Goal: Communication & Community: Share content

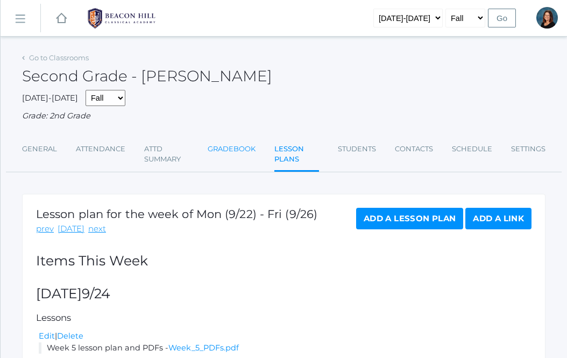
scroll to position [89, 0]
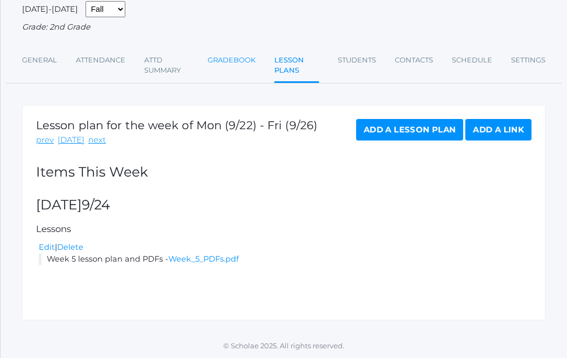
click at [224, 60] on link "Gradebook" at bounding box center [232, 61] width 48 height 22
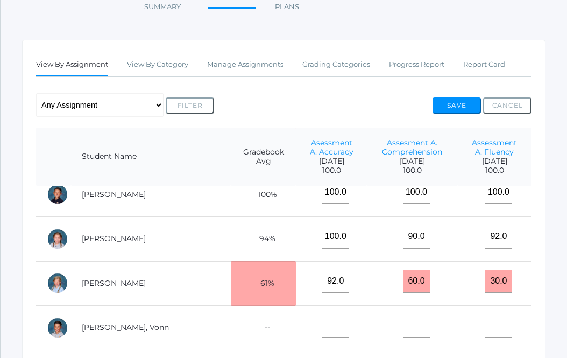
scroll to position [560, 0]
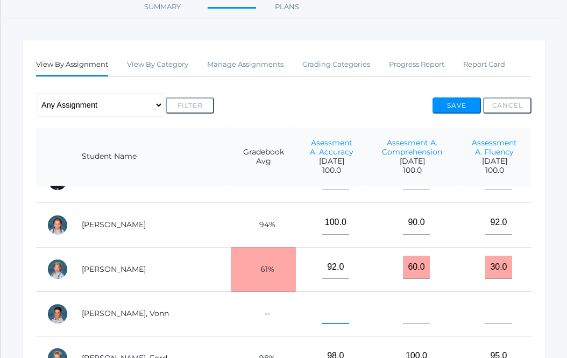
click at [323, 320] on input"] "text" at bounding box center [336, 312] width 27 height 24
type input"] "100"
type input"] "2"
type input"] "100"
type input"] "99"
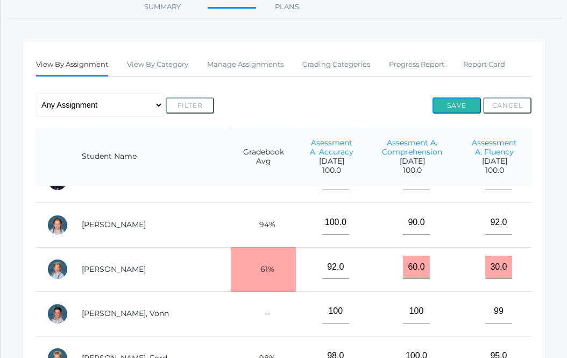
click at [462, 103] on button "Save" at bounding box center [457, 105] width 48 height 16
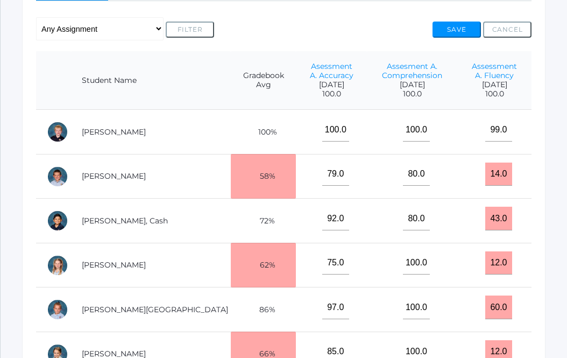
scroll to position [255, 0]
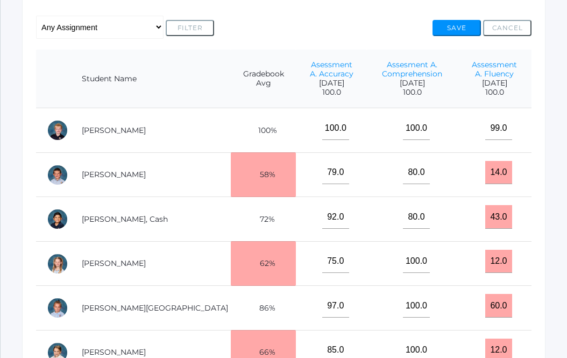
click at [296, 59] on th "Asessment A. Accuracy [DATE] 100.0" at bounding box center [331, 79] width 71 height 59
click at [310, 66] on link "Asessment A. Accuracy" at bounding box center [332, 69] width 44 height 19
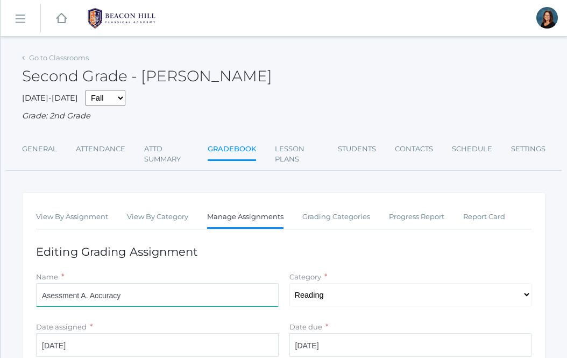
click at [93, 296] on input "Asessment A. Accuracy" at bounding box center [157, 295] width 243 height 24
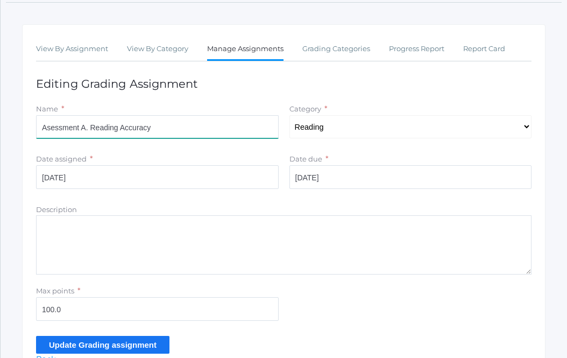
scroll to position [169, 0]
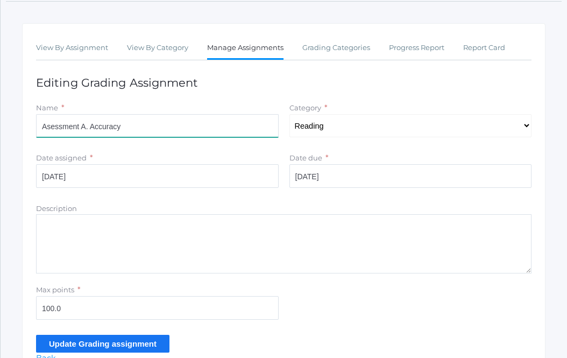
click at [53, 132] on input "Asessment A. Accuracy" at bounding box center [157, 126] width 243 height 24
click at [61, 125] on input "Asessment A. Accuracy" at bounding box center [157, 126] width 243 height 24
click at [40, 128] on input "Assessment A. Accuracy" at bounding box center [157, 126] width 243 height 24
drag, startPoint x: 40, startPoint y: 127, endPoint x: 115, endPoint y: 130, distance: 74.9
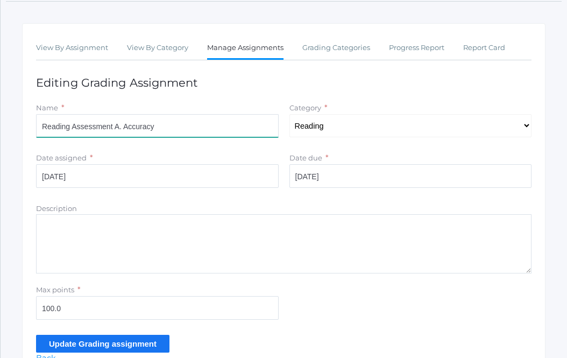
click at [115, 130] on input "Reading Assessment A. Accuracy" at bounding box center [157, 126] width 243 height 24
type input "Reading Assessment A. Accuracy"
click at [102, 342] on input "Update Grading assignment" at bounding box center [103, 344] width 134 height 18
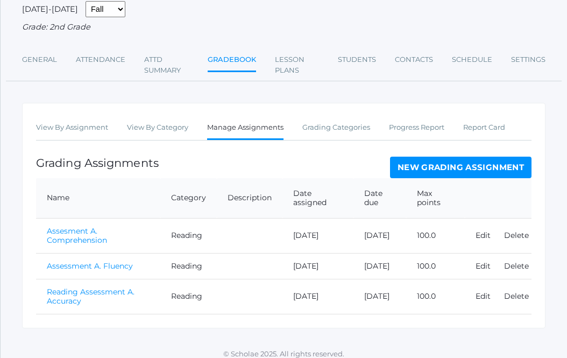
scroll to position [115, 0]
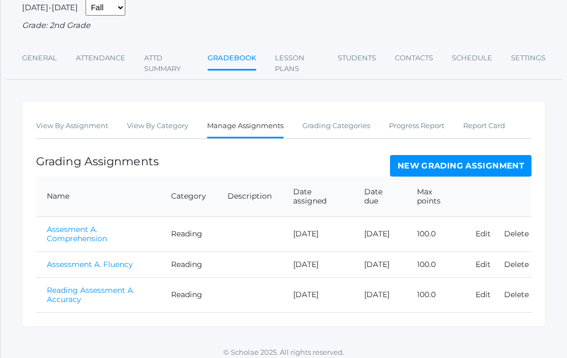
click at [83, 227] on link "Assesment A. Comprehension" at bounding box center [77, 234] width 60 height 19
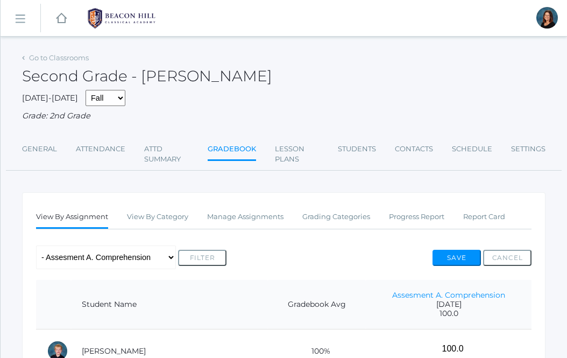
scroll to position [127, 0]
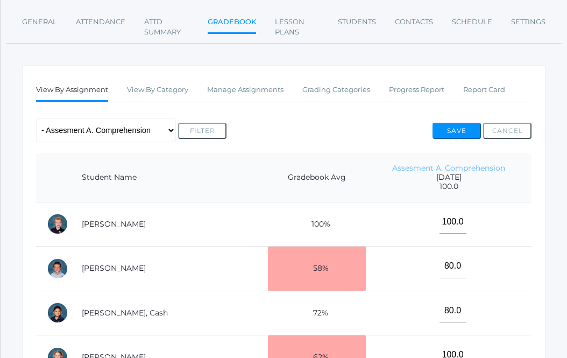
click at [457, 167] on link "Assesment A. Comprehension" at bounding box center [449, 168] width 113 height 10
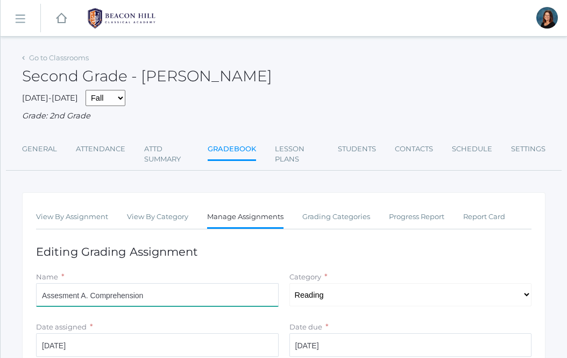
drag, startPoint x: 79, startPoint y: 296, endPoint x: 37, endPoint y: 296, distance: 42.5
click at [37, 296] on input "Assesment A. Comprehension" at bounding box center [157, 295] width 243 height 24
paste input "Reading Asses"
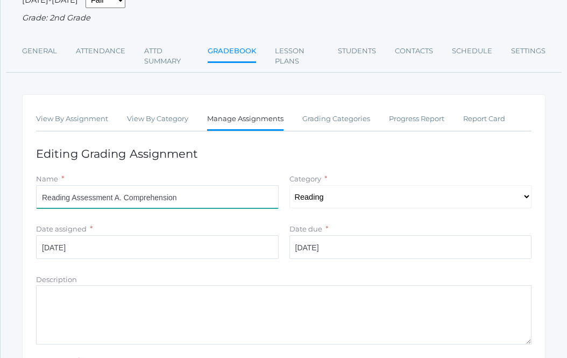
scroll to position [228, 0]
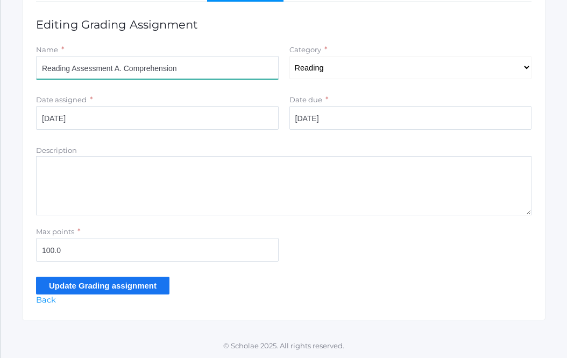
type input "Reading Assessment A. Comprehension"
click at [61, 287] on input "Update Grading assignment" at bounding box center [103, 286] width 134 height 18
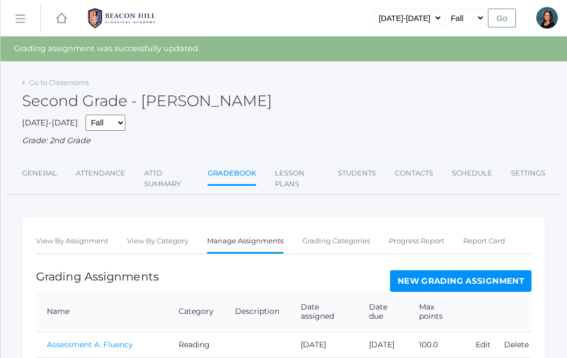
scroll to position [131, 0]
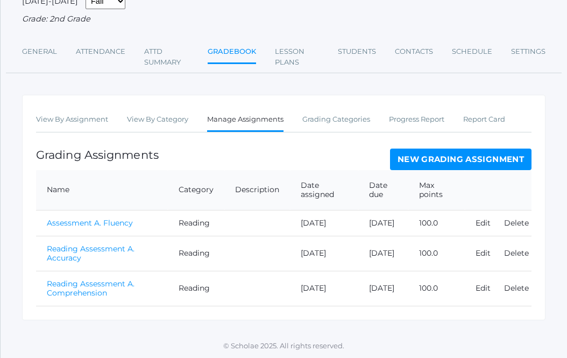
click at [70, 219] on link "Assessment A. Fluency" at bounding box center [90, 223] width 86 height 10
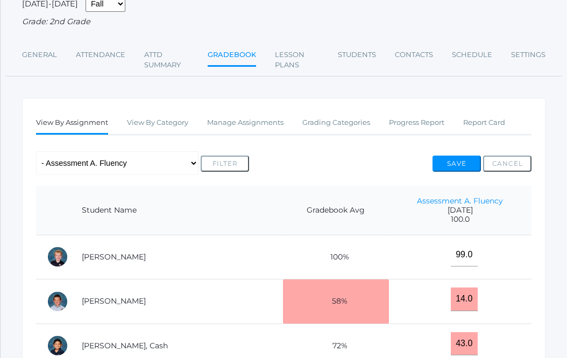
scroll to position [147, 0]
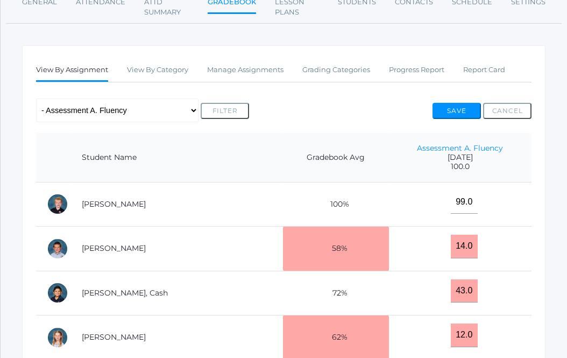
click at [422, 139] on th "Assessment A. Fluency 2025-09-05 100.0" at bounding box center [460, 158] width 143 height 50
click at [422, 146] on link "Assessment A. Fluency" at bounding box center [460, 148] width 86 height 10
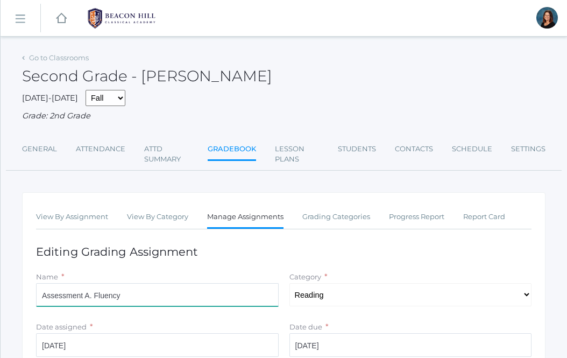
drag, startPoint x: 43, startPoint y: 296, endPoint x: 84, endPoint y: 293, distance: 41.6
click at [84, 293] on input "Assessment A. Fluency" at bounding box center [157, 295] width 243 height 24
paste input "Reading"
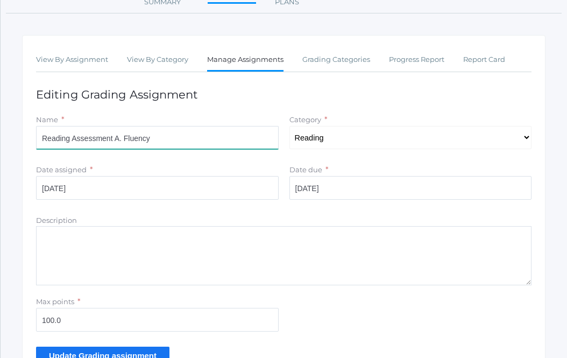
scroll to position [228, 0]
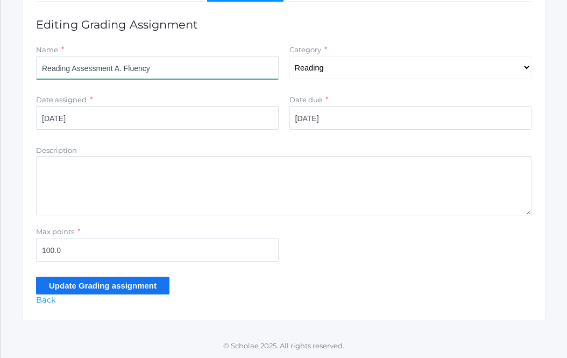
type input "Reading Assessment A. Fluency"
click at [93, 287] on input "Update Grading assignment" at bounding box center [103, 286] width 134 height 18
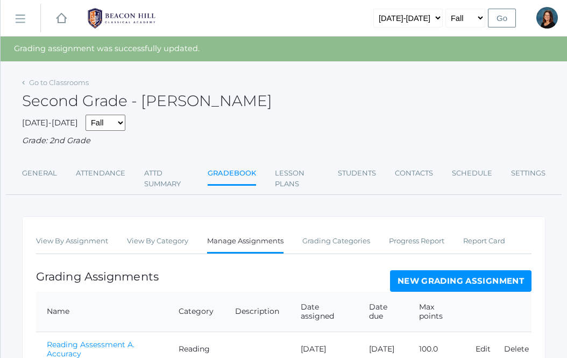
click at [20, 20] on rect at bounding box center [19, 19] width 17 height 17
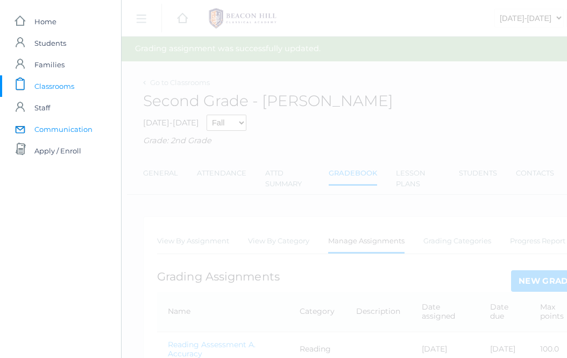
click at [39, 125] on span "Communication" at bounding box center [63, 129] width 58 height 22
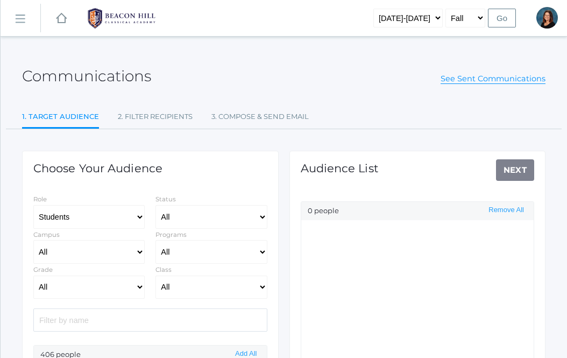
select select "Enrolled"
click at [69, 323] on input "search" at bounding box center [150, 320] width 234 height 23
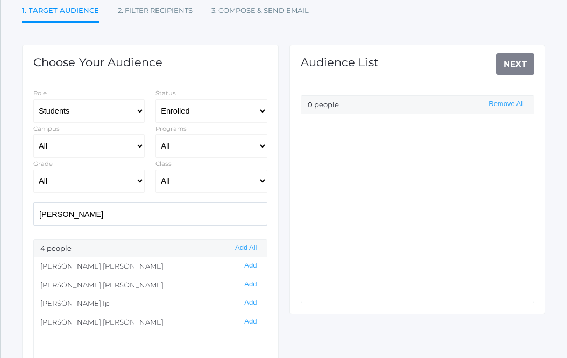
scroll to position [108, 0]
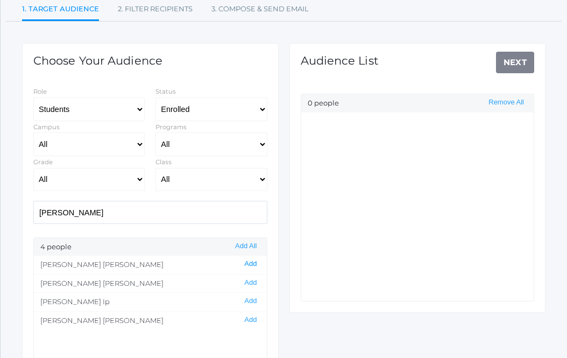
click at [248, 263] on button "Add" at bounding box center [250, 264] width 19 height 9
click at [196, 216] on input "john" at bounding box center [150, 212] width 234 height 23
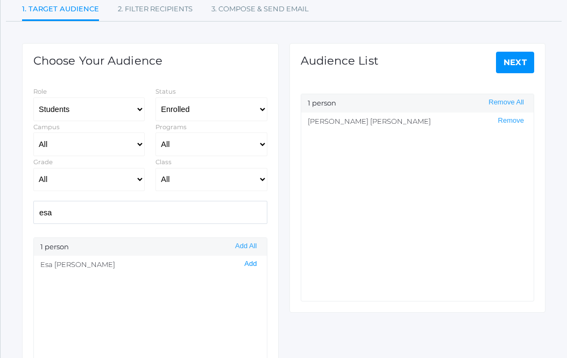
type input "esa"
click at [252, 264] on button "Add" at bounding box center [250, 264] width 19 height 9
click at [517, 70] on link "Next" at bounding box center [515, 63] width 39 height 22
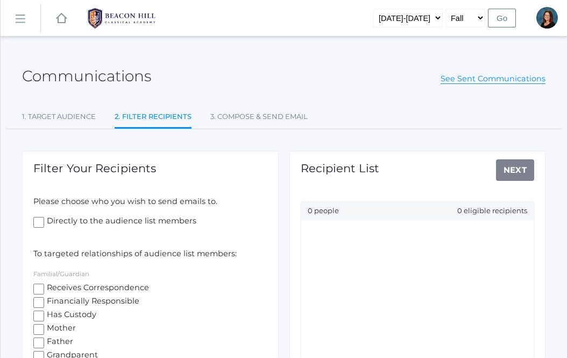
click at [36, 285] on input "Receives Correspondence" at bounding box center [38, 289] width 11 height 11
checkbox input "true"
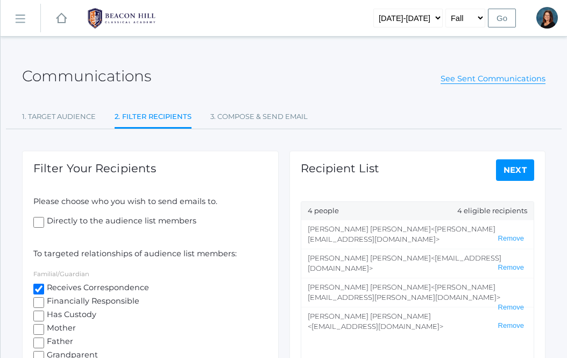
click at [513, 158] on div "Recipient List Next 4 people 4 eligible recipients Peter Hamilton <peter@spharc…" at bounding box center [418, 286] width 257 height 270
click at [513, 170] on link "Next" at bounding box center [515, 170] width 39 height 22
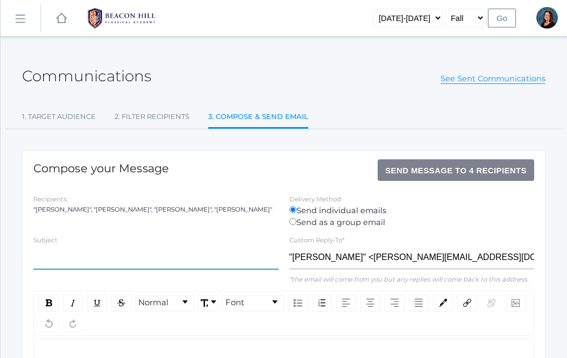
click at [214, 249] on input "text" at bounding box center [156, 258] width 246 height 24
type input "o"
type input "O"
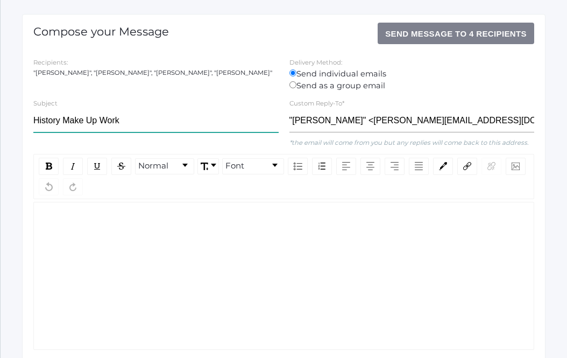
scroll to position [138, 0]
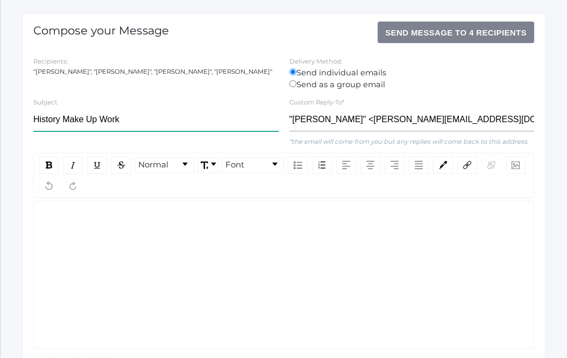
type input "History Make Up Work"
click at [163, 247] on div "rdw-wrapper" at bounding box center [283, 275] width 501 height 148
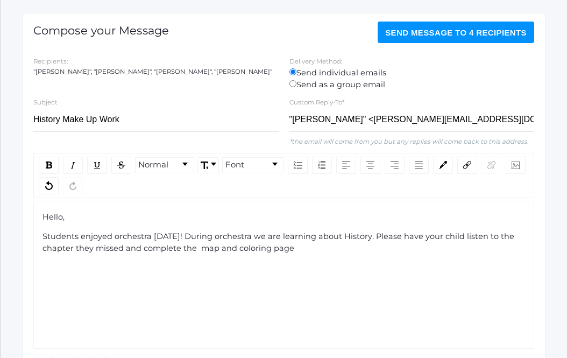
click at [195, 250] on span "Students enjoyed orchestra today! During orchestra we are learning about Histor…" at bounding box center [280, 243] width 474 height 22
click at [290, 250] on div "Students enjoyed orchestra today! During orchestra we are learning about Histor…" at bounding box center [285, 243] width 484 height 24
click at [358, 249] on span "Students enjoyed orchestra today! During orchestra we are learning about Histor…" at bounding box center [280, 243] width 474 height 22
click at [383, 247] on span "Students enjoyed orchestra today! During orchestra we are learning about Histor…" at bounding box center [280, 243] width 474 height 22
click at [434, 247] on div "Students enjoyed orchestra today! During orchestra we are learning about Histor…" at bounding box center [285, 243] width 484 height 24
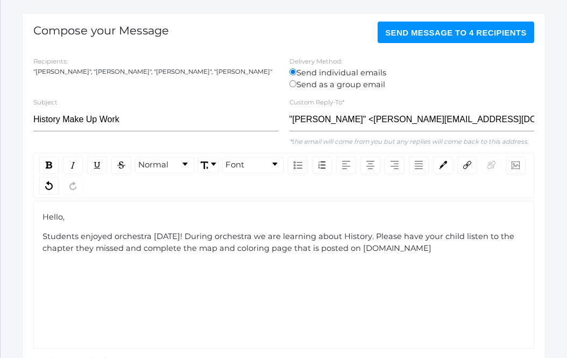
click at [379, 249] on span "Students enjoyed orchestra today! During orchestra we are learning about Histor…" at bounding box center [280, 243] width 474 height 22
click at [430, 248] on div "Students enjoyed orchestra today! During orchestra we are learning about Histor…" at bounding box center [285, 243] width 484 height 24
click at [93, 261] on span "Students enjoyed orchestra today! During orchestra we are learning about Histor…" at bounding box center [280, 248] width 474 height 33
drag, startPoint x: 147, startPoint y: 259, endPoint x: 94, endPoint y: 261, distance: 52.8
click at [94, 261] on div "Students enjoyed orchestra today! During orchestra we are learning about Histor…" at bounding box center [285, 248] width 484 height 35
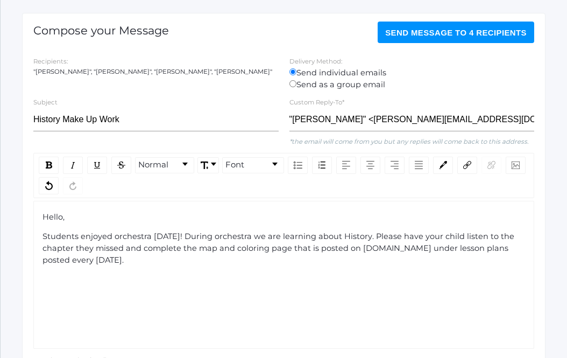
click at [94, 261] on span "Students enjoyed orchestra today! During orchestra we are learning about Histor…" at bounding box center [280, 248] width 474 height 33
click at [176, 264] on div "Students enjoyed orchestra today! During orchestra we are learning about Histor…" at bounding box center [285, 248] width 484 height 35
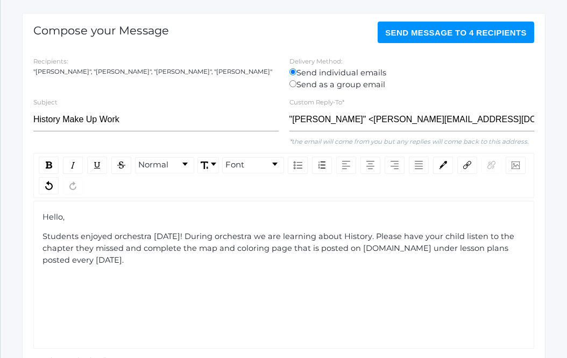
click at [95, 260] on span "Students enjoyed orchestra today! During orchestra we are learning about Histor…" at bounding box center [280, 248] width 474 height 33
click at [130, 262] on span "Students enjoyed orchestra today! During orchestra we are learning about Histor…" at bounding box center [280, 248] width 474 height 33
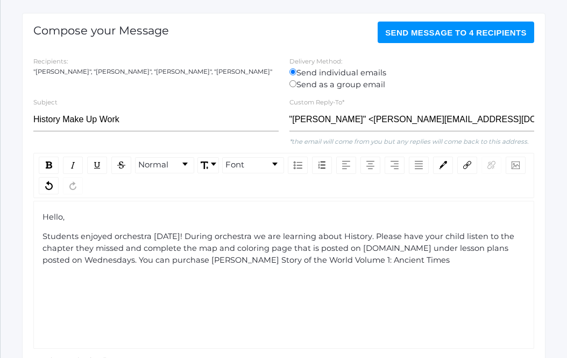
drag, startPoint x: 209, startPoint y: 262, endPoint x: 476, endPoint y: 254, distance: 267.2
click at [476, 254] on div "Students enjoyed orchestra today! During orchestra we are learning about Histor…" at bounding box center [285, 248] width 484 height 35
click at [457, 261] on span "Students enjoyed orchestra today! During orchestra we are learning about Histor…" at bounding box center [280, 248] width 474 height 33
drag, startPoint x: 461, startPoint y: 262, endPoint x: 291, endPoint y: 258, distance: 169.6
click at [291, 258] on div "Students enjoyed orchestra today! During orchestra we are learning about Histor…" at bounding box center [285, 248] width 484 height 35
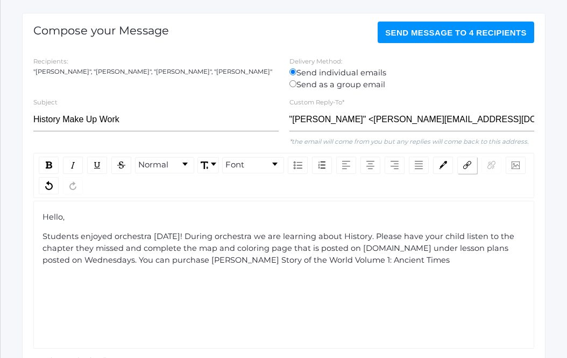
click at [467, 164] on img "rdw-link-control" at bounding box center [468, 165] width 8 height 8
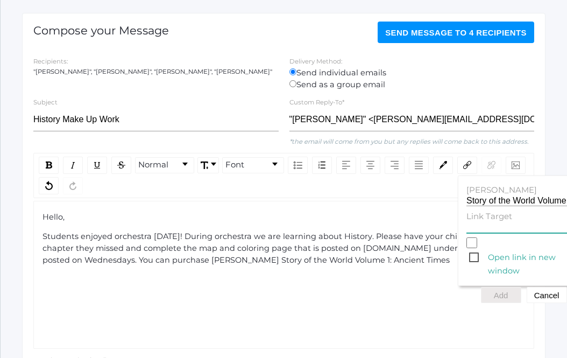
click at [473, 228] on input "Link Target" at bounding box center [521, 228] width 109 height 10
paste input "https://a.co/d/69J69WK"
type input "https://a.co/d/69J69WK"
click at [499, 294] on button "Add" at bounding box center [501, 295] width 40 height 16
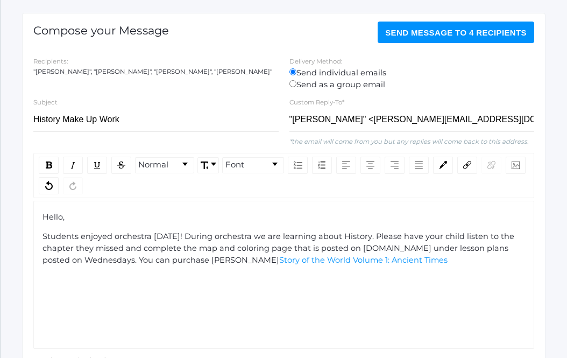
click at [463, 263] on div "Students enjoyed orchestra today! During orchestra we are learning about Histor…" at bounding box center [285, 248] width 484 height 35
click at [502, 262] on span "in book for or audio form. It is also available for free on Youtube (parent sup…" at bounding box center [285, 266] width 485 height 22
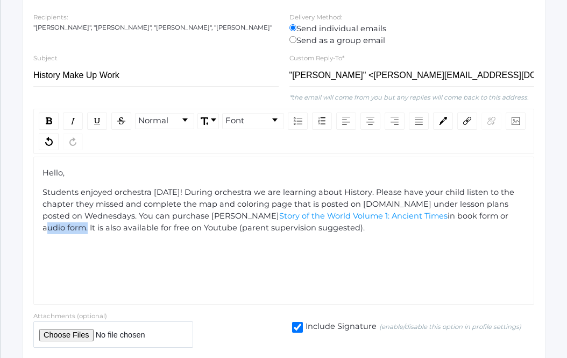
drag, startPoint x: 85, startPoint y: 228, endPoint x: 43, endPoint y: 230, distance: 41.5
click at [43, 230] on span "in book form or audio form. It is also available for free on Youtube (parent su…" at bounding box center [277, 222] width 468 height 22
click at [470, 121] on img "rdw-link-control" at bounding box center [468, 121] width 8 height 8
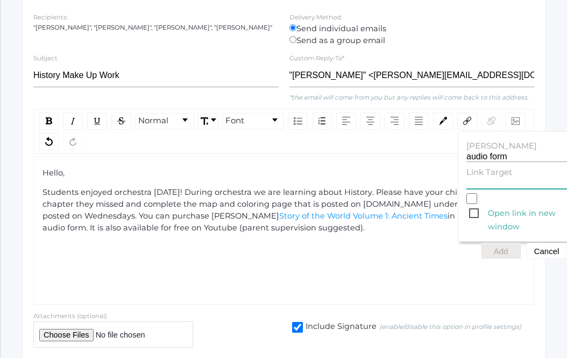
click at [480, 186] on input "Link Target" at bounding box center [521, 184] width 109 height 10
paste input "https://a.co/d/fh3xDEp"
type input "https://a.co/d/fh3xDEp"
click at [496, 248] on button "Add" at bounding box center [501, 251] width 40 height 16
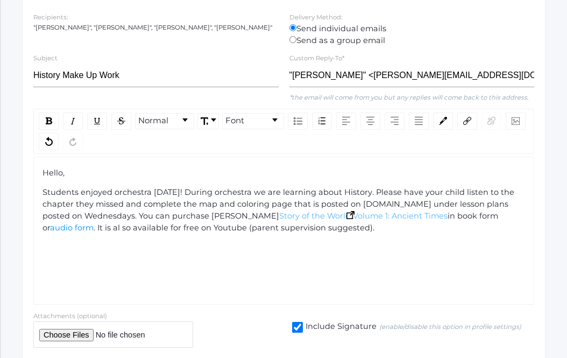
click at [448, 218] on span "Story of the World Volume 1: Ancient Times" at bounding box center [363, 216] width 169 height 10
click at [468, 122] on img "rdw-link-control" at bounding box center [468, 121] width 8 height 8
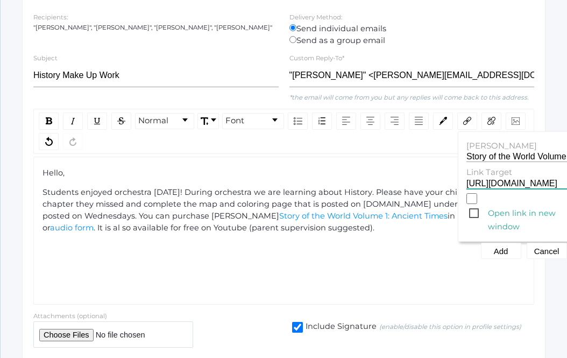
click at [480, 185] on input "https://a.co/d/69J69WK" at bounding box center [521, 184] width 109 height 10
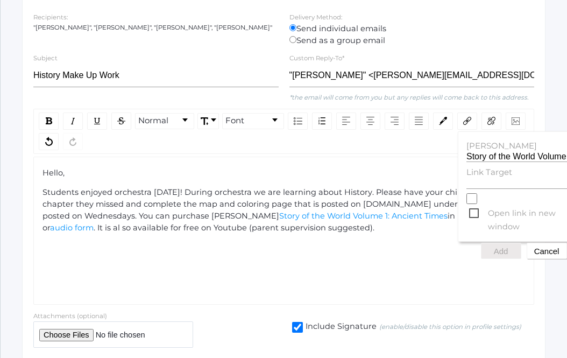
click at [534, 253] on button "Cancel" at bounding box center [547, 251] width 40 height 16
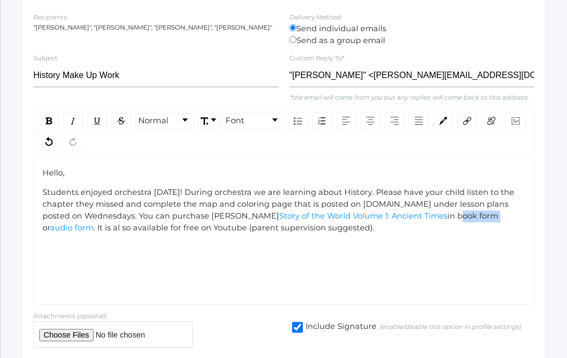
drag, startPoint x: 470, startPoint y: 217, endPoint x: 511, endPoint y: 219, distance: 41.0
click at [501, 219] on span "in book form or" at bounding box center [272, 222] width 458 height 22
click at [470, 125] on div "rdw-link-control" at bounding box center [468, 121] width 20 height 17
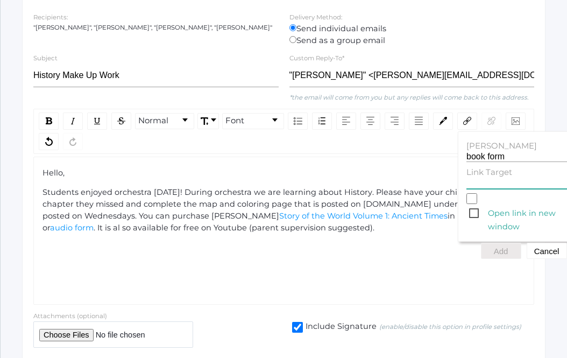
click at [476, 183] on input "Link Target" at bounding box center [521, 184] width 109 height 10
paste input "https://a.co/d/69J69WK"
type input "https://a.co/d/69J69WK"
click at [496, 254] on button "Add" at bounding box center [501, 251] width 40 height 16
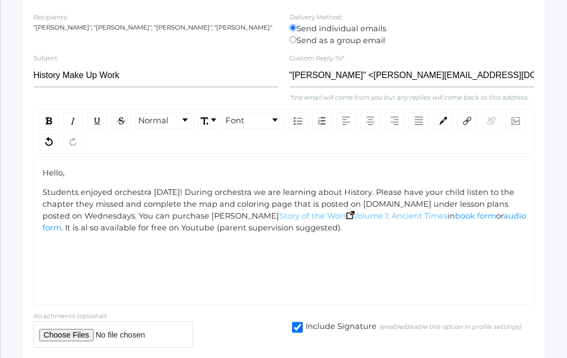
drag, startPoint x: 458, startPoint y: 217, endPoint x: 291, endPoint y: 220, distance: 167.5
click at [291, 220] on span "Story of the World Volume 1: Ancient Times" at bounding box center [363, 216] width 169 height 10
click at [456, 125] on div "rdw-link-control" at bounding box center [480, 121] width 48 height 17
click at [466, 125] on div "rdw-link-control" at bounding box center [468, 121] width 20 height 17
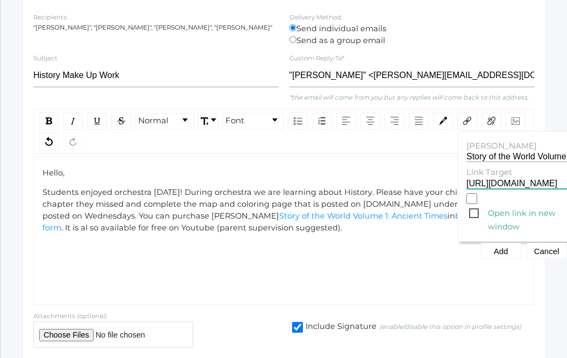
click at [479, 183] on input "https://a.co/d/69J69WK" at bounding box center [521, 184] width 109 height 10
click at [539, 255] on button "Cancel" at bounding box center [547, 251] width 40 height 16
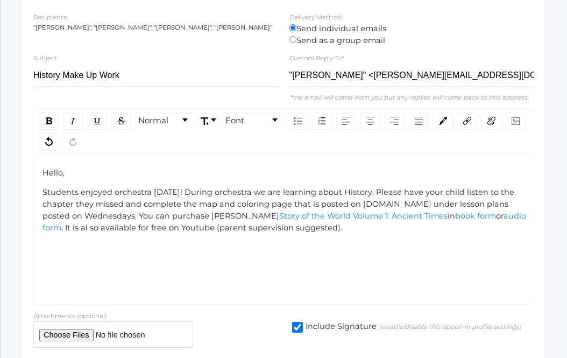
drag, startPoint x: 458, startPoint y: 218, endPoint x: 291, endPoint y: 211, distance: 167.0
click at [291, 211] on div "Students enjoyed orchestra today! During orchestra we are learning about Histor…" at bounding box center [285, 210] width 484 height 47
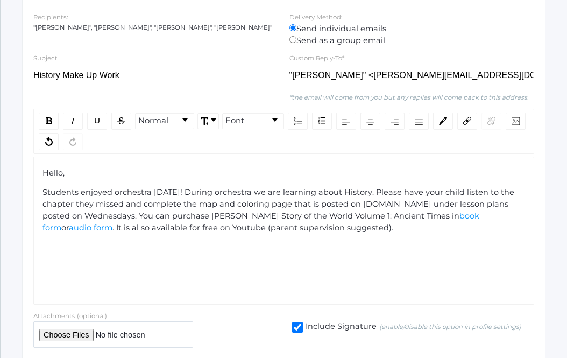
click at [385, 233] on div "Students enjoyed orchestra today! During orchestra we are learning about Histor…" at bounding box center [285, 210] width 484 height 47
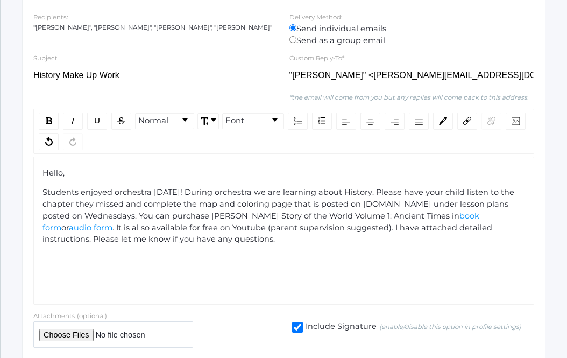
click at [60, 333] on input "file" at bounding box center [113, 334] width 160 height 26
click at [53, 333] on input "file" at bounding box center [113, 334] width 160 height 26
type input "C:\fakepath\Orchestra Student Instructions - Google Docs.pdf"
click at [233, 239] on div "Students enjoyed orchestra today! During orchestra we are learning about Histor…" at bounding box center [285, 216] width 484 height 59
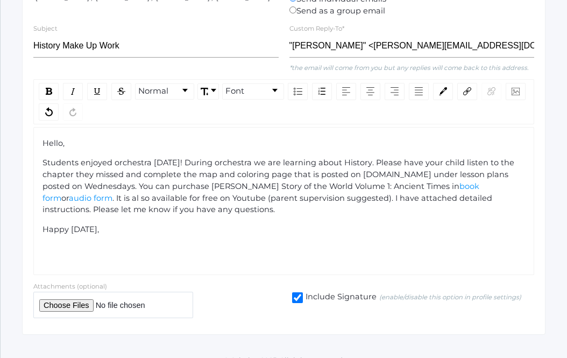
scroll to position [226, 0]
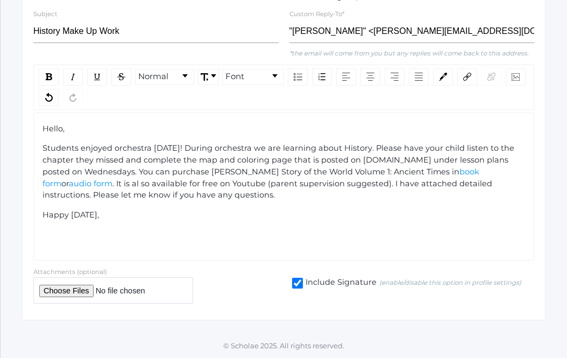
click at [64, 292] on input "file" at bounding box center [113, 290] width 160 height 26
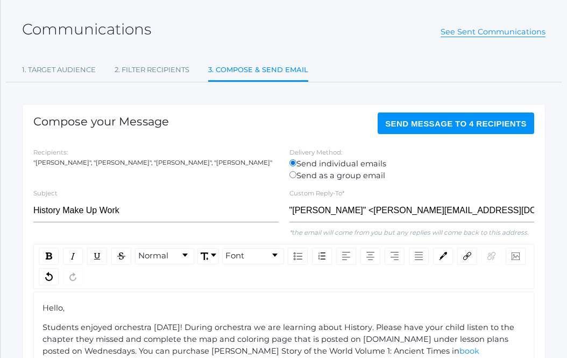
scroll to position [0, 0]
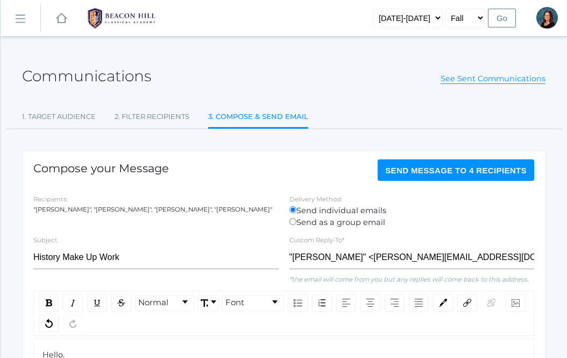
click at [405, 170] on span "Send Message to 4 recipients" at bounding box center [457, 170] width 142 height 9
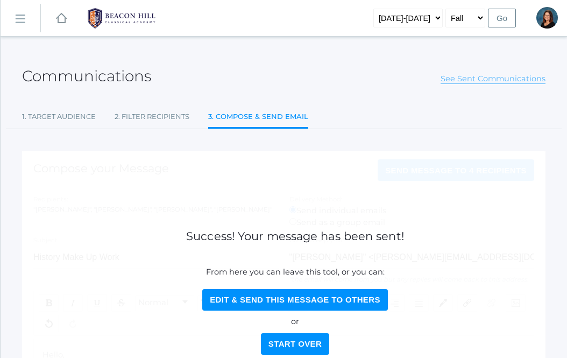
click at [516, 82] on link "See Sent Communications" at bounding box center [493, 79] width 105 height 10
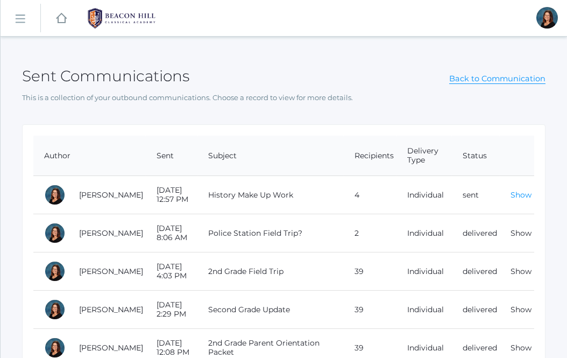
click at [527, 193] on link "Show" at bounding box center [521, 195] width 21 height 10
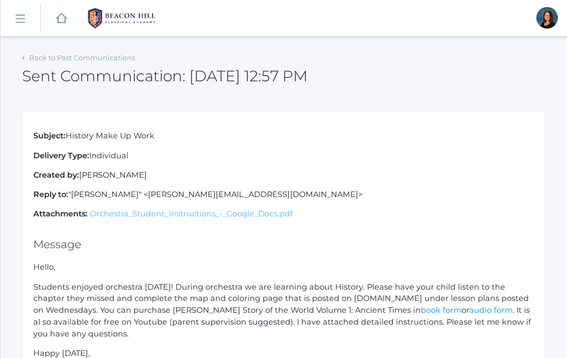
click at [257, 215] on link "Orchestra_Student_Instructions_-_Google_Docs.pdf" at bounding box center [191, 214] width 203 height 10
click at [24, 20] on rect at bounding box center [19, 19] width 17 height 17
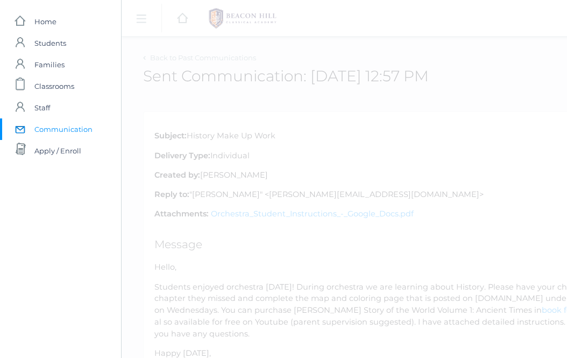
click at [36, 120] on span "Communication" at bounding box center [63, 129] width 58 height 22
select select "Enrolled"
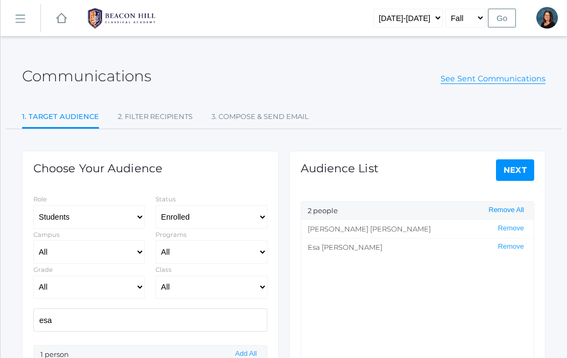
click at [492, 211] on button "Remove All" at bounding box center [507, 210] width 42 height 9
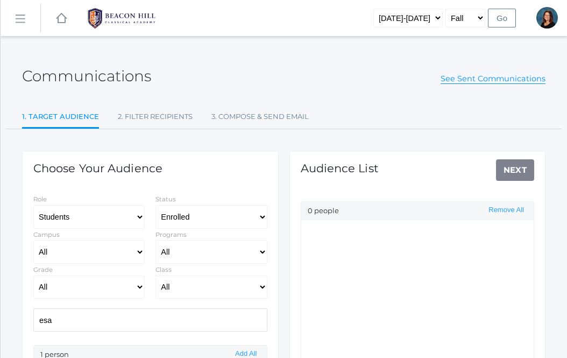
click at [86, 116] on link "1. Target Audience" at bounding box center [60, 117] width 77 height 23
select select "Enrolled"
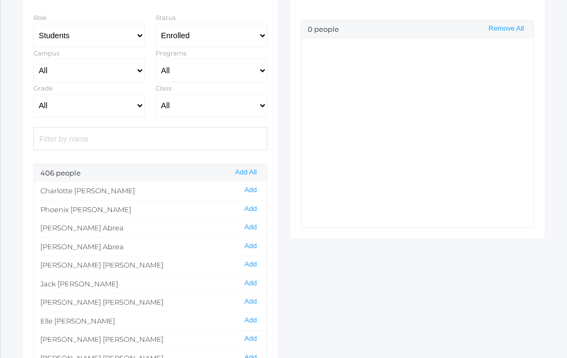
scroll to position [184, 0]
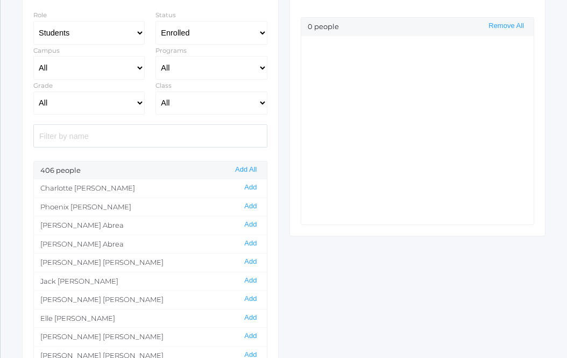
click at [146, 138] on input "search" at bounding box center [150, 135] width 234 height 23
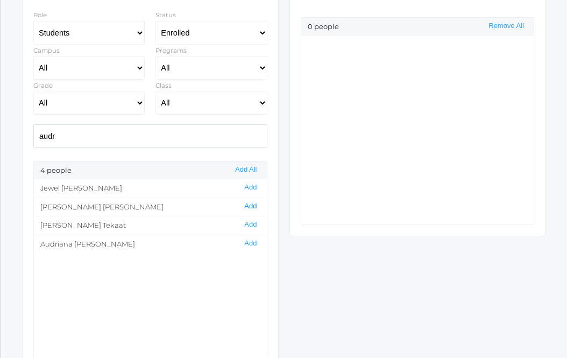
click at [254, 209] on button "Add" at bounding box center [250, 206] width 19 height 9
click at [213, 143] on input "audr" at bounding box center [150, 135] width 234 height 23
click at [253, 202] on button "Add" at bounding box center [250, 206] width 19 height 9
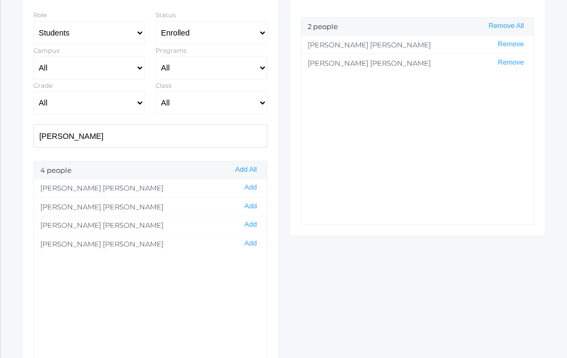
click at [174, 136] on input "[PERSON_NAME]" at bounding box center [150, 135] width 234 height 23
click at [253, 261] on button "Add" at bounding box center [250, 261] width 19 height 9
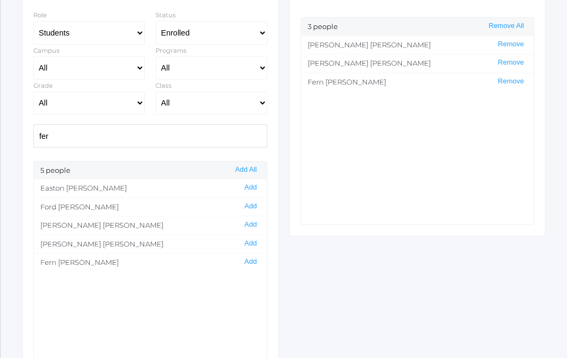
click at [202, 134] on input "fer" at bounding box center [150, 135] width 234 height 23
type input "luc"
click at [250, 246] on button "Add" at bounding box center [250, 243] width 19 height 9
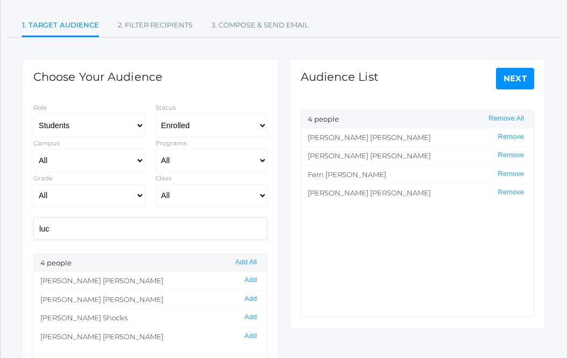
scroll to position [92, 0]
click at [508, 85] on link "Next" at bounding box center [515, 78] width 39 height 22
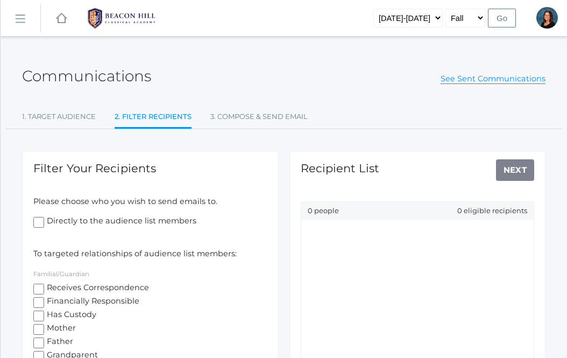
click at [35, 284] on input "Receives Correspondence" at bounding box center [38, 289] width 11 height 11
checkbox input "true"
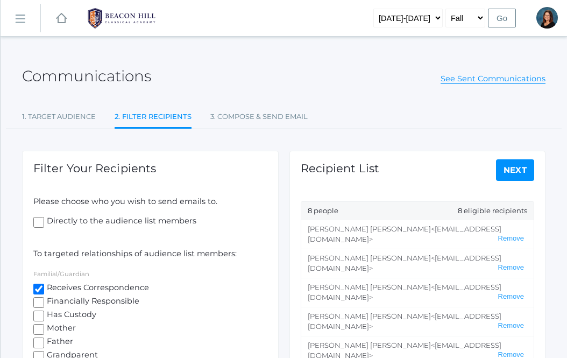
click at [507, 174] on link "Next" at bounding box center [515, 170] width 39 height 22
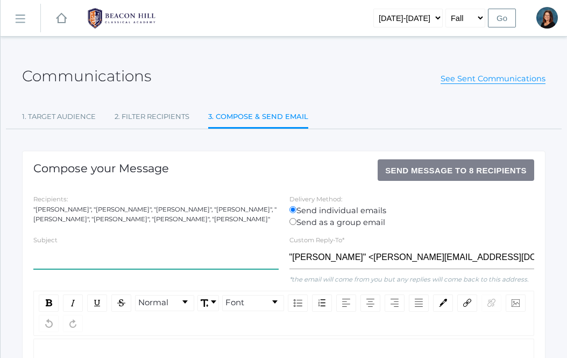
click at [67, 267] on input "text" at bounding box center [156, 258] width 246 height 24
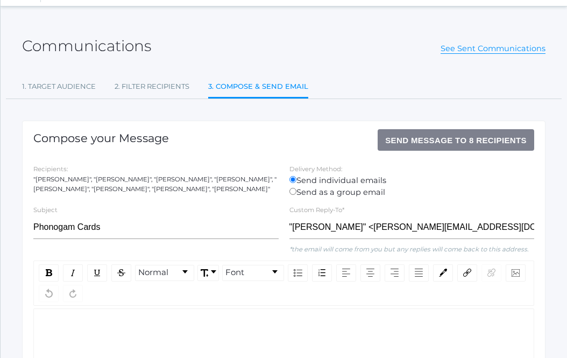
scroll to position [31, 0]
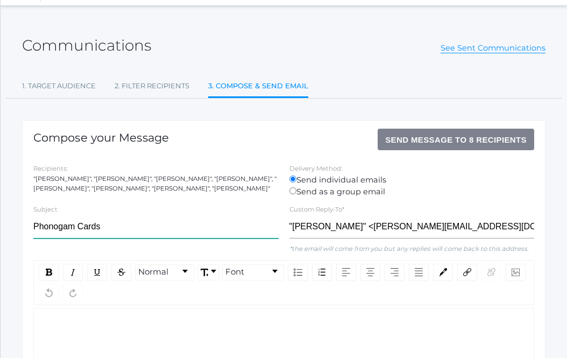
click at [64, 230] on input "Phonogam Cards" at bounding box center [156, 227] width 246 height 24
click at [70, 226] on input "Phonogrram Cards" at bounding box center [156, 227] width 246 height 24
type input "Phonogram Cards"
click at [60, 320] on div "rdw-editor" at bounding box center [285, 325] width 484 height 12
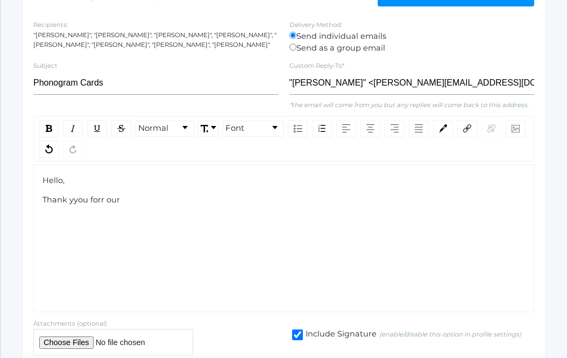
scroll to position [176, 0]
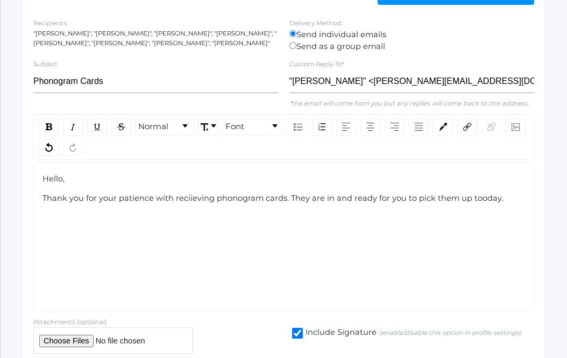
click at [470, 199] on span "Thank you for your patience with reciieving phonogram cards. They are in and re…" at bounding box center [273, 198] width 461 height 10
click at [194, 199] on span "Thank you for your patience with reciieving phonogram cards. They are in and re…" at bounding box center [273, 198] width 460 height 10
click at [188, 200] on span "Thank you for your patience with reciieving phonogram cards. They are in and re…" at bounding box center [273, 198] width 460 height 10
click at [498, 198] on div "Thank you for your patience with recieving phonogram cards. They are in and rea…" at bounding box center [285, 199] width 484 height 12
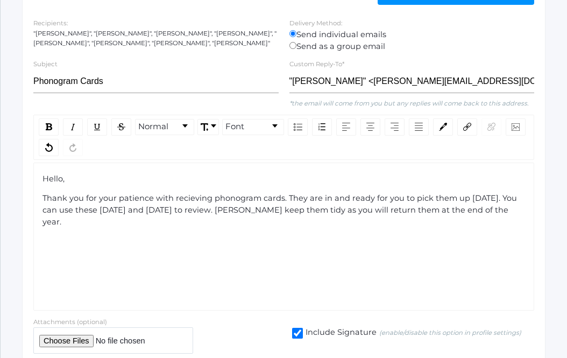
click at [235, 213] on span "Thank you for your patience with recieving phonogram cards. They are in and rea…" at bounding box center [281, 209] width 477 height 33
click at [494, 211] on div "Thank you for your patience with recieving phonogram cards. They are in and rea…" at bounding box center [285, 205] width 484 height 24
click at [59, 220] on span "Thank you for your patience with recieving phonogram cards. They are in and rea…" at bounding box center [282, 209] width 478 height 33
click at [65, 223] on span "Thank you for your patience with recieving phonogram cards. They are in and rea…" at bounding box center [282, 209] width 478 height 33
click at [207, 222] on div "Thank you for your patience with recieving phonogram cards. They are in and rea…" at bounding box center [285, 210] width 484 height 35
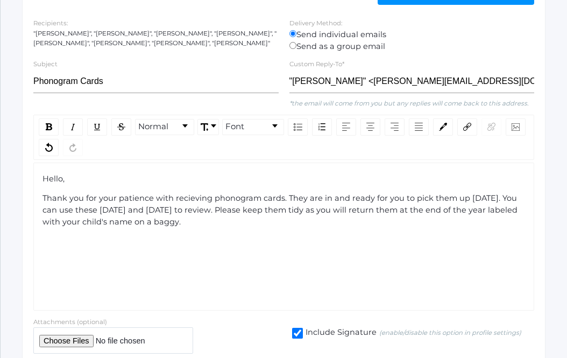
click at [485, 210] on span "Thank you for your patience with recieving phonogram cards. They are in and rea…" at bounding box center [282, 209] width 478 height 33
click at [222, 218] on div "Thank you for your patience with recieving phonogram cards. They are in and rea…" at bounding box center [285, 210] width 484 height 35
click at [189, 244] on div "Have a great day," at bounding box center [285, 242] width 484 height 12
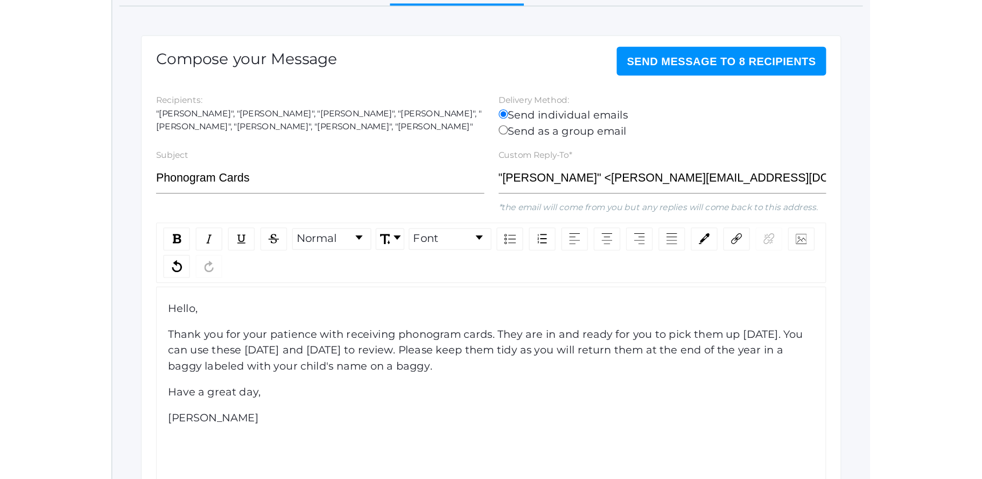
scroll to position [0, 0]
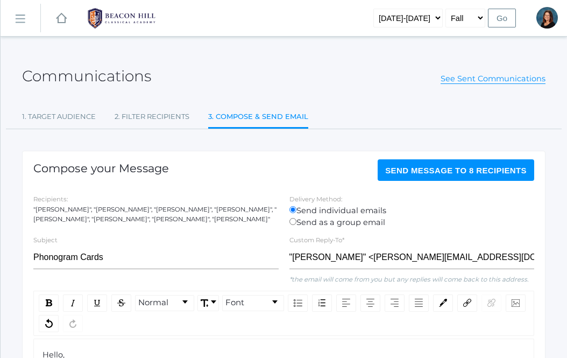
click at [437, 168] on span "Send Message to 8 recipients" at bounding box center [457, 170] width 142 height 9
